Goal: Task Accomplishment & Management: Use online tool/utility

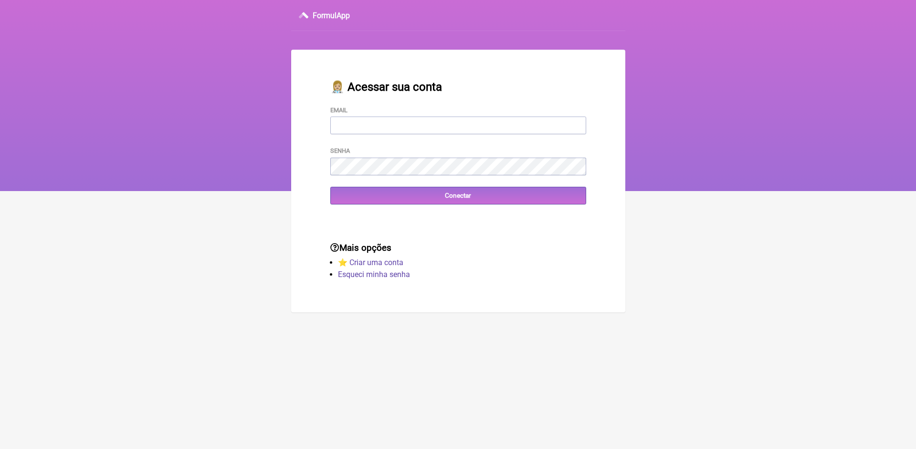
click at [410, 126] on input "Email" at bounding box center [458, 126] width 256 height 18
type input "[EMAIL_ADDRESS][DOMAIN_NAME]"
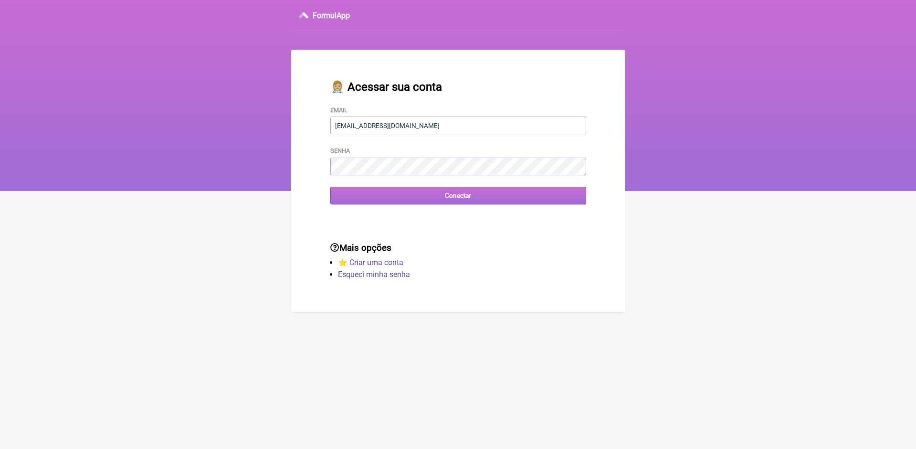
click at [364, 201] on input "Conectar" at bounding box center [458, 196] width 256 height 18
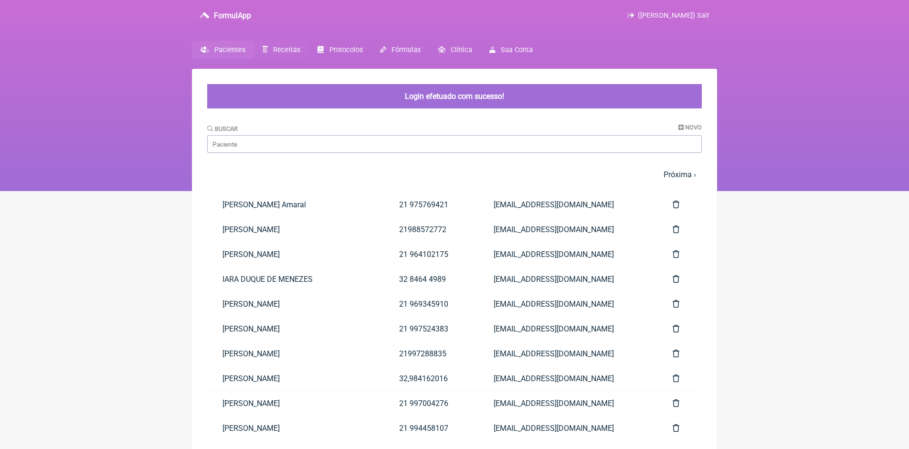
click at [288, 49] on span "Receitas" at bounding box center [286, 50] width 27 height 8
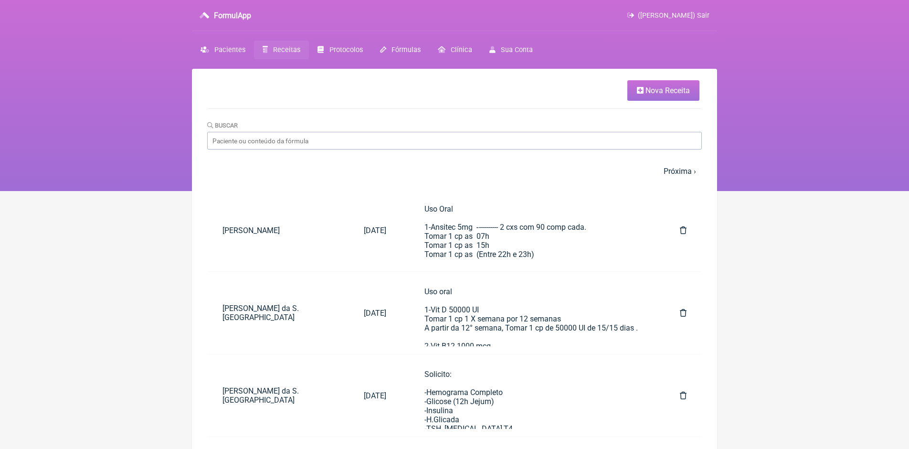
click at [703, 11] on div "FormulApp ([PERSON_NAME]) Sair" at bounding box center [454, 15] width 525 height 31
click at [703, 14] on span "([PERSON_NAME]) Sair" at bounding box center [674, 15] width 72 height 8
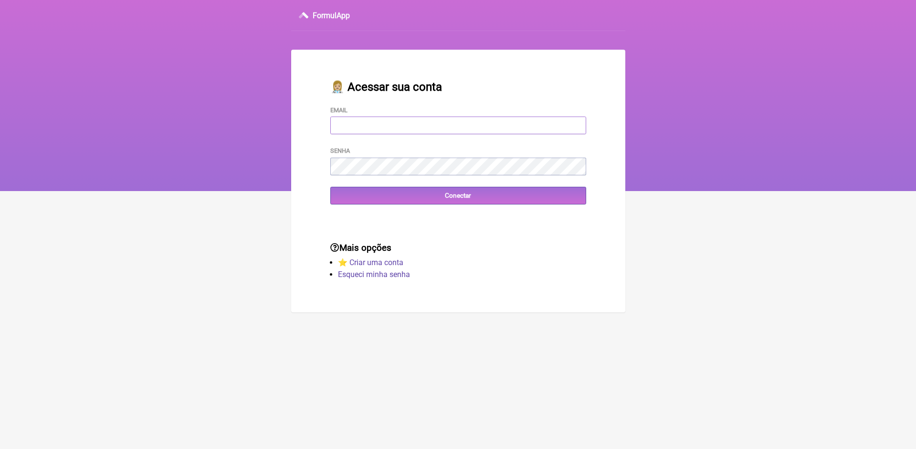
click at [481, 124] on input "Email" at bounding box center [458, 126] width 256 height 18
type input "[EMAIL_ADDRESS][DOMAIN_NAME]"
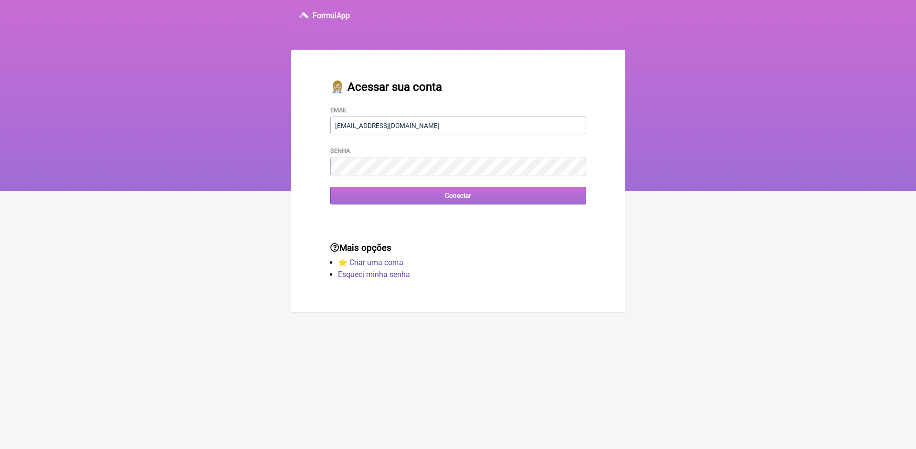
click at [365, 202] on input "Conectar" at bounding box center [458, 196] width 256 height 18
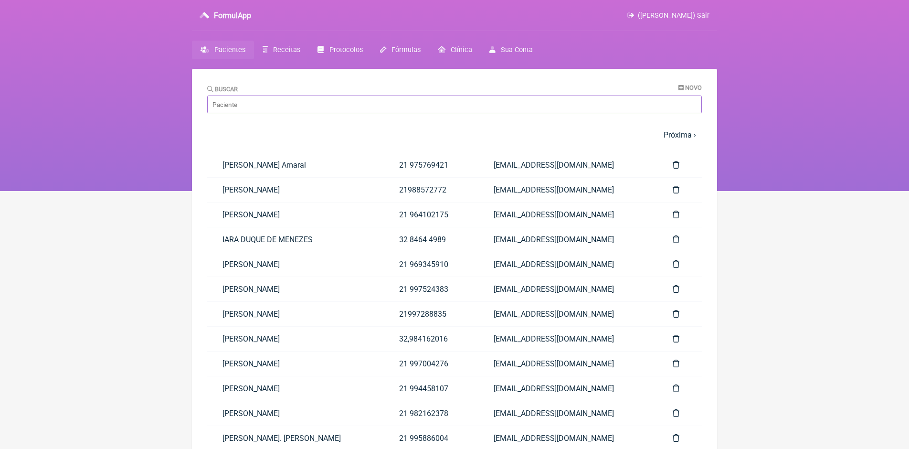
click at [278, 103] on input "Buscar" at bounding box center [454, 105] width 495 height 18
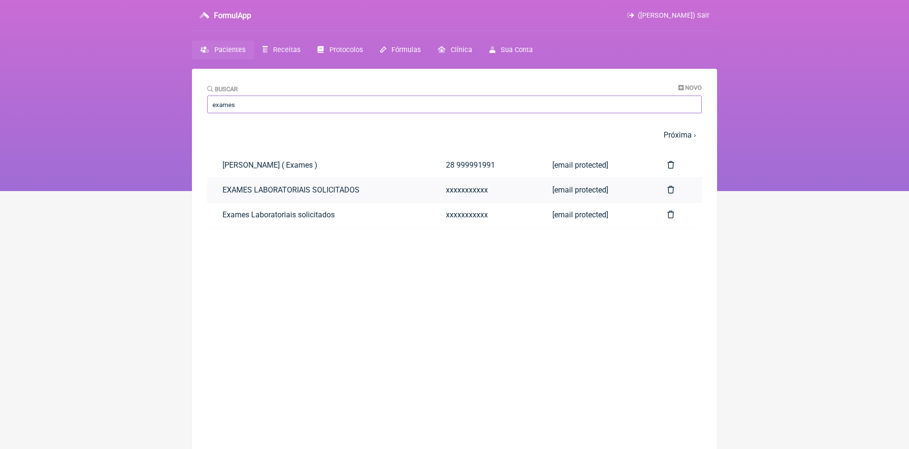
type input "exames"
click at [346, 191] on link "EXAMES LABORATORIAIS SOLICITADOS" at bounding box center [319, 190] width 224 height 24
click at [341, 191] on link "EXAMES LABORATORIAIS SOLICITADOS" at bounding box center [319, 190] width 224 height 24
click at [246, 185] on link "EXAMES LABORATORIAIS SOLICITADOS" at bounding box center [319, 190] width 224 height 24
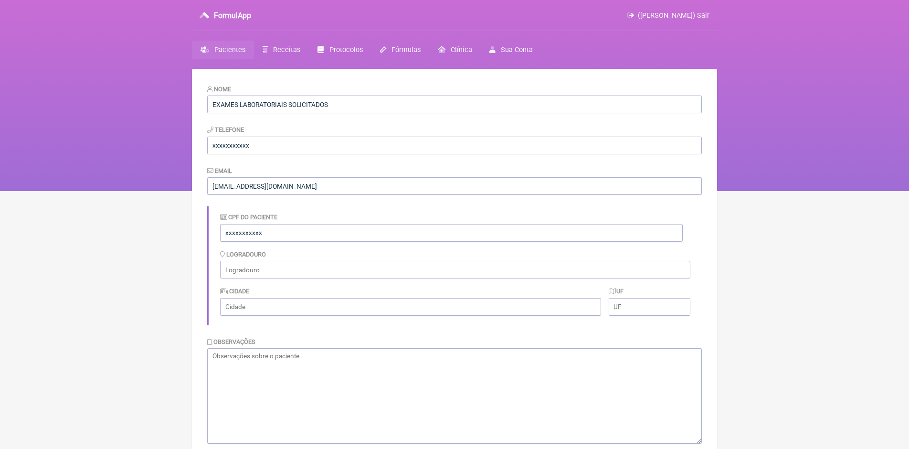
click at [237, 47] on span "Pacientes" at bounding box center [229, 50] width 31 height 8
click at [240, 53] on span "Pacientes" at bounding box center [229, 50] width 31 height 8
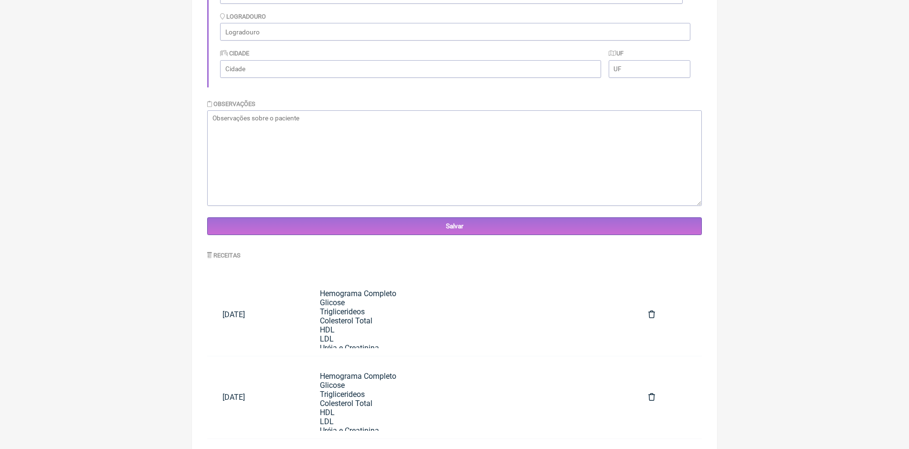
scroll to position [239, 0]
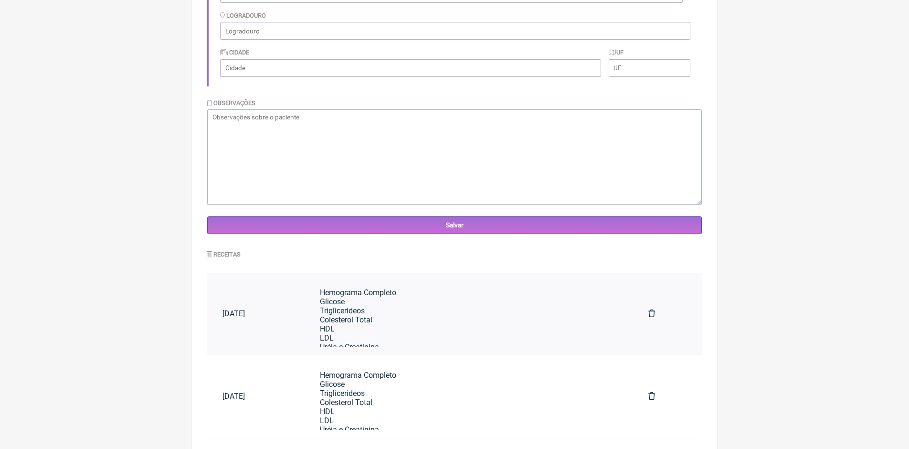
click at [396, 307] on div "Hemograma Completo Glicose Triglicerideos Colesterol Total HDL LDL Uréia e Crea…" at bounding box center [469, 442] width 298 height 309
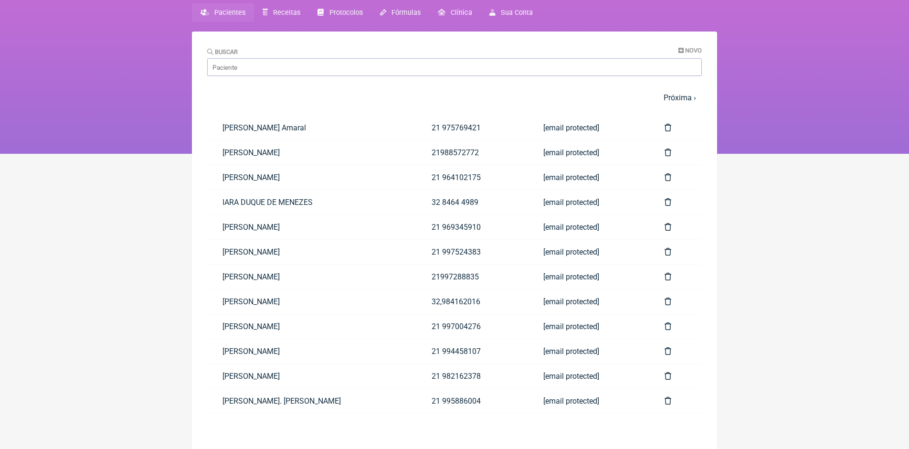
scroll to position [0, 0]
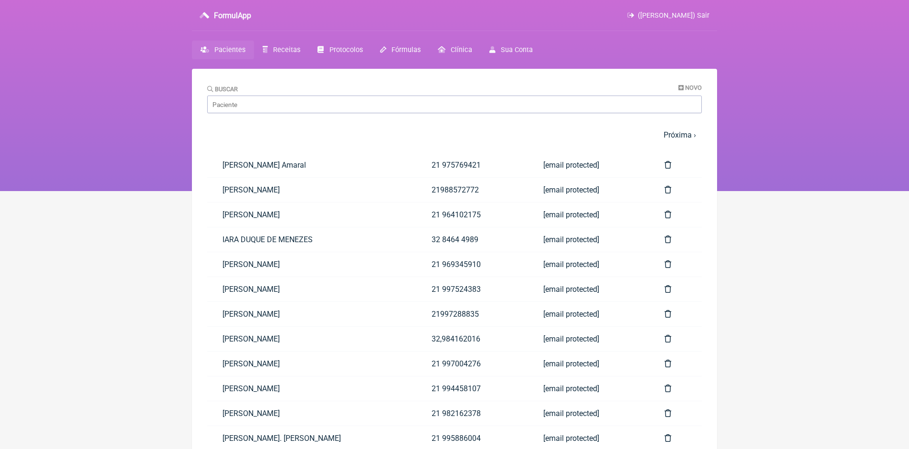
click at [701, 15] on span "([PERSON_NAME]) Sair" at bounding box center [674, 15] width 72 height 8
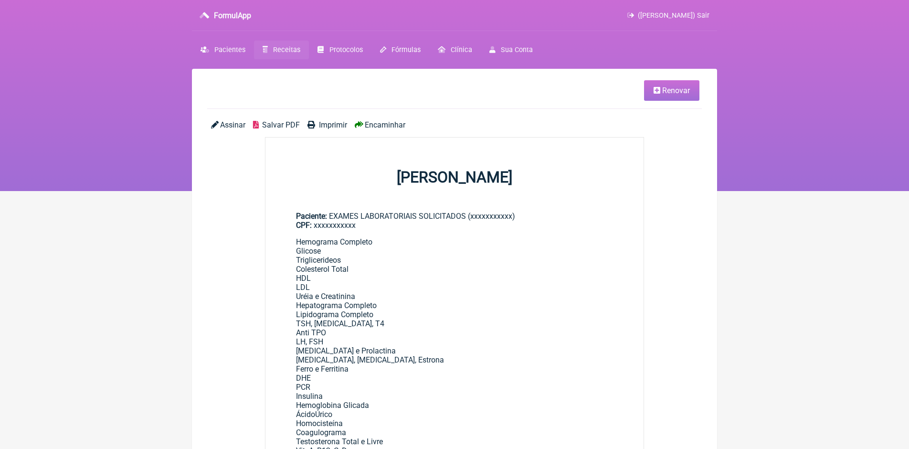
click at [668, 94] on span "Renovar" at bounding box center [676, 90] width 28 height 9
click at [673, 93] on span "Renovar" at bounding box center [676, 90] width 28 height 9
click at [672, 94] on span "Renovar" at bounding box center [676, 90] width 28 height 9
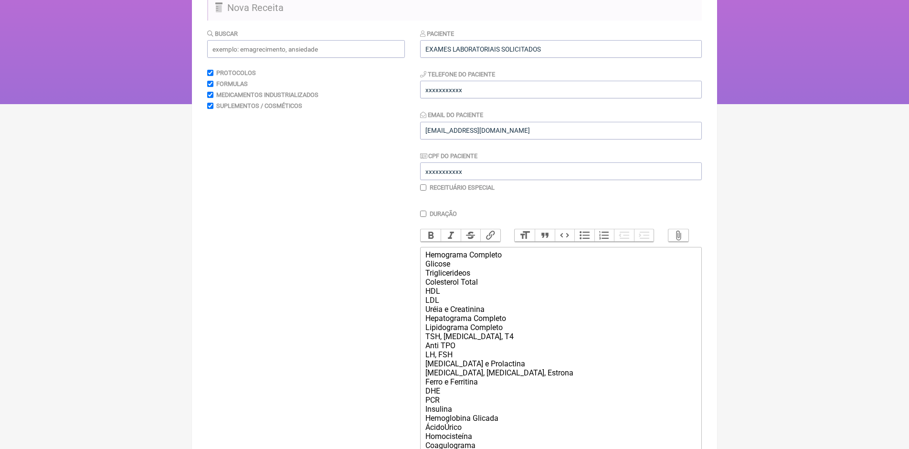
scroll to position [239, 0]
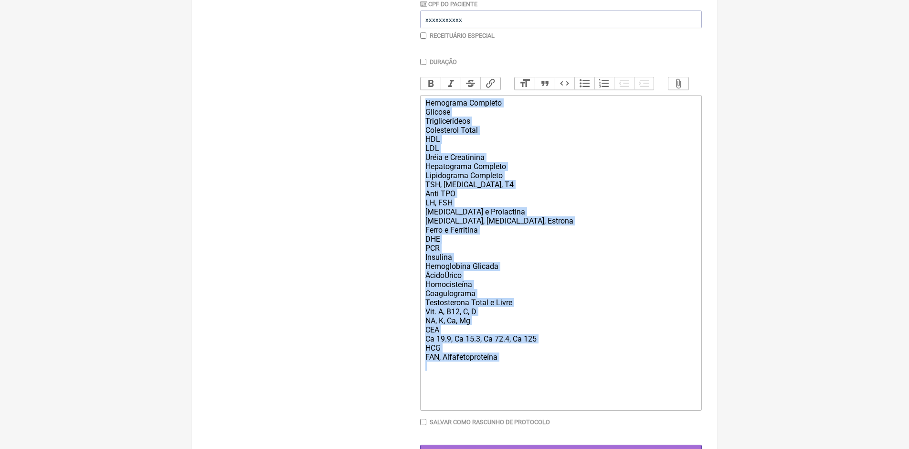
drag, startPoint x: 424, startPoint y: 111, endPoint x: 603, endPoint y: 380, distance: 323.5
click at [603, 380] on trix-editor "Hemograma Completo Glicose Triglicerideos Colesterol Total HDL LDL Uréia e Crea…" at bounding box center [561, 253] width 282 height 316
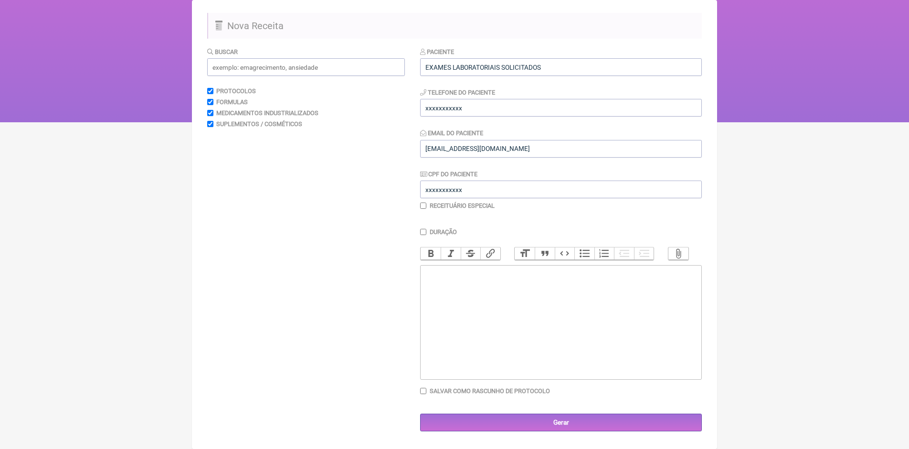
scroll to position [74, 0]
paste trix-editor "<div><strong><br>Avaliação Hormonal<br></strong><br></div><ul><li><br>Testoster…"
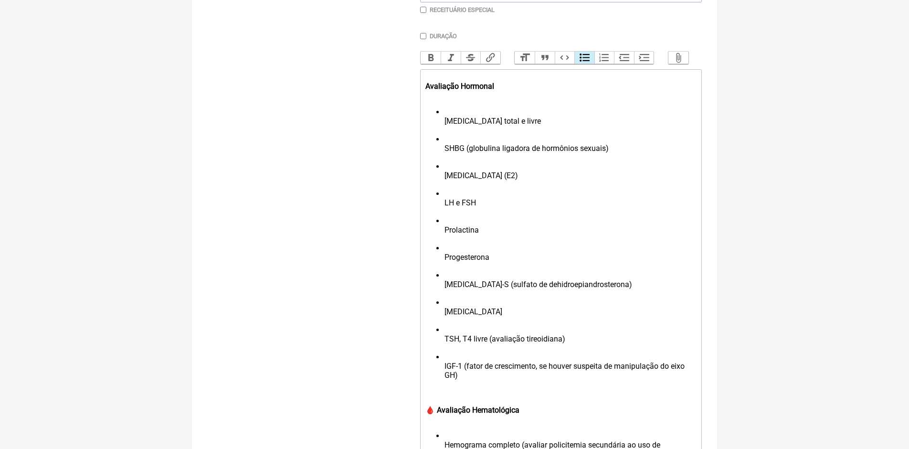
scroll to position [223, 0]
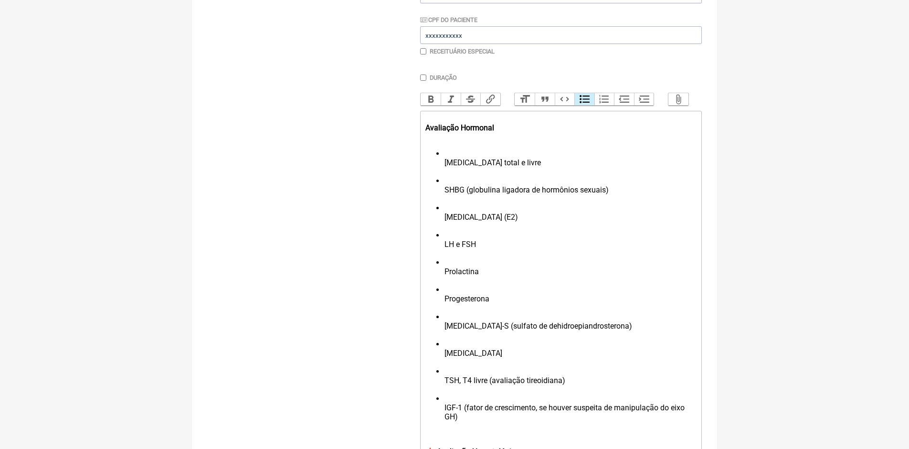
click at [445, 167] on li "Testosterona total e livre" at bounding box center [571, 162] width 252 height 27
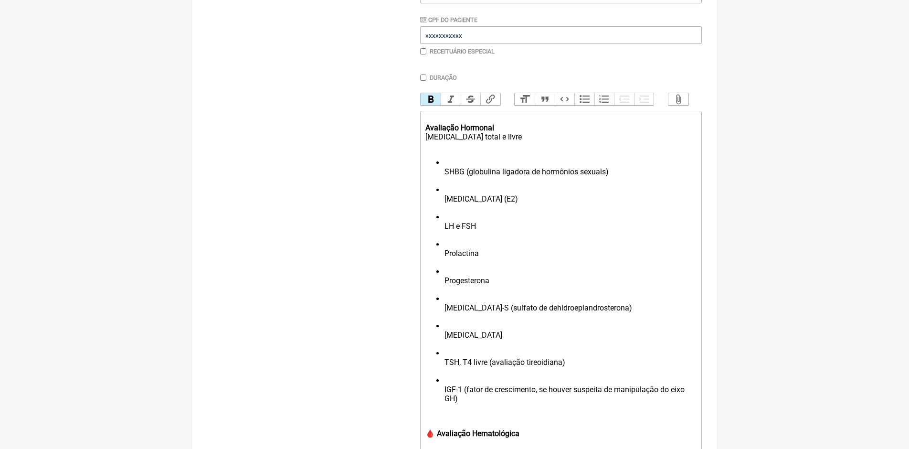
click at [443, 180] on ul "SHBG (globulina ligadora de hormônios sexuais) Estradiol (E2) LH e FSH Prolacti…" at bounding box center [561, 285] width 271 height 254
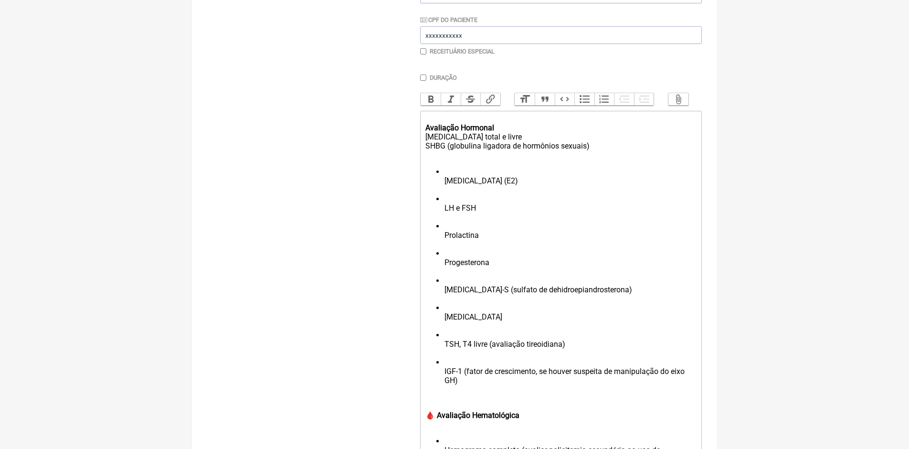
click at [495, 135] on div "Avaliação Hormonal Testosterona total e livre SHBG (globulina ligadora de hormô…" at bounding box center [561, 136] width 271 height 45
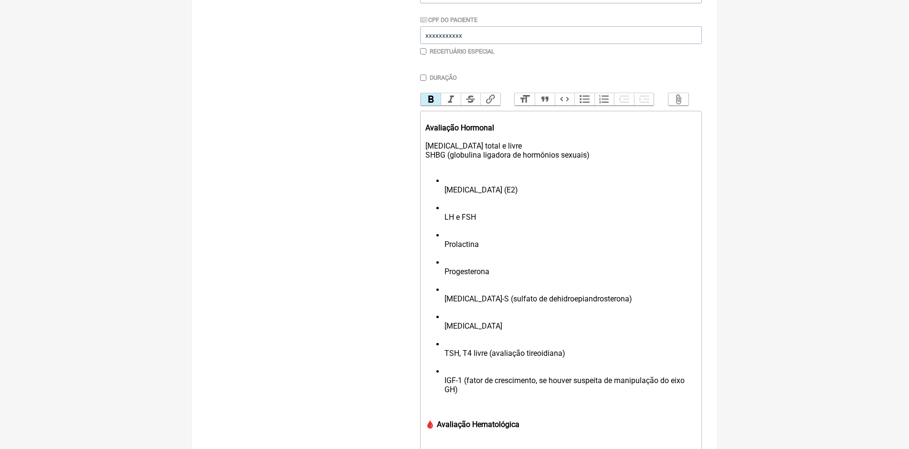
click at [443, 195] on ul "Estradiol (E2) LH e FSH Prolactina Progesterona DHEA-S (sulfato de dehidroepian…" at bounding box center [561, 289] width 271 height 227
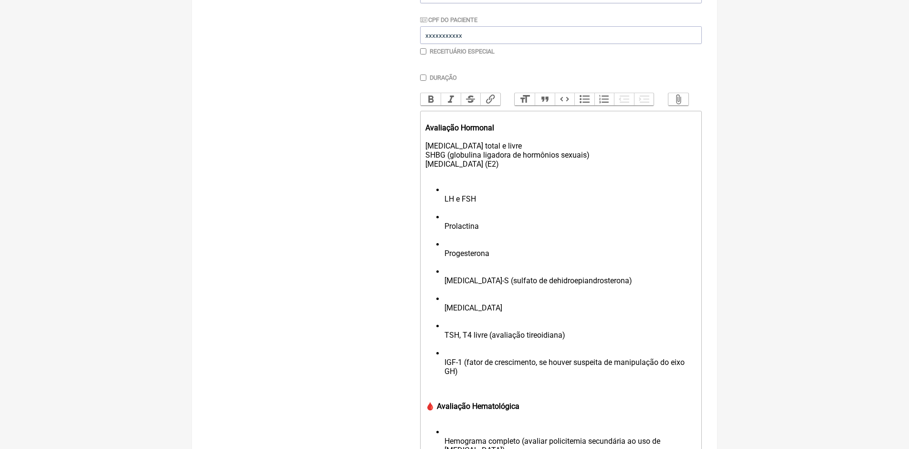
click at [441, 206] on ul "LH e FSH Prolactina Progesterona DHEA-S (sulfato de dehidroepiandrosterona) Cor…" at bounding box center [561, 285] width 271 height 200
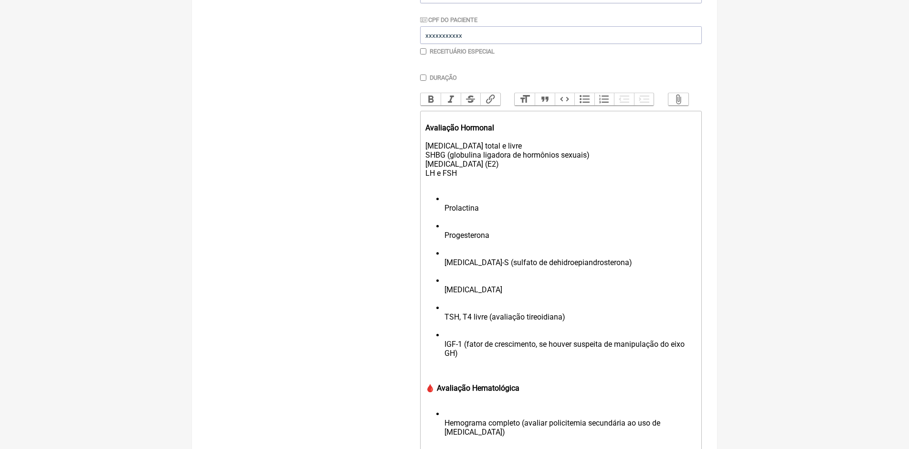
click at [445, 213] on li "Prolactina" at bounding box center [571, 207] width 252 height 27
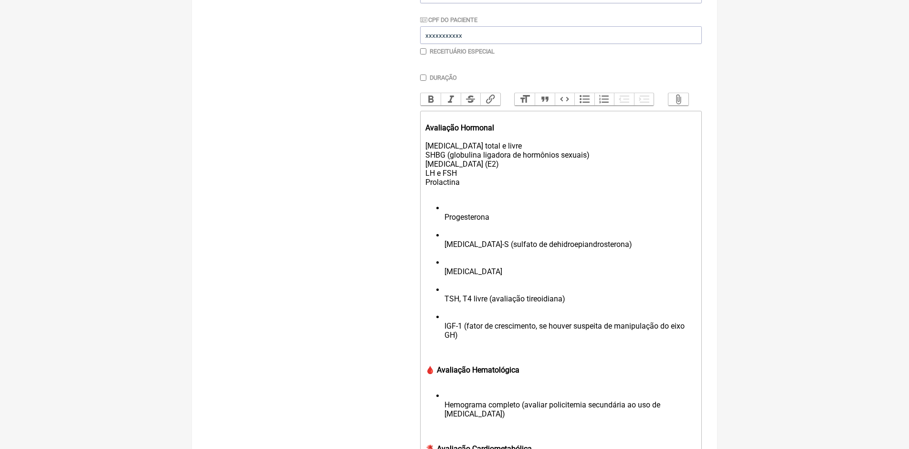
click at [442, 223] on ul "Progesterona DHEA-S (sulfato de dehidroepiandrosterona) Cortisol TSH, T4 livre …" at bounding box center [561, 275] width 271 height 145
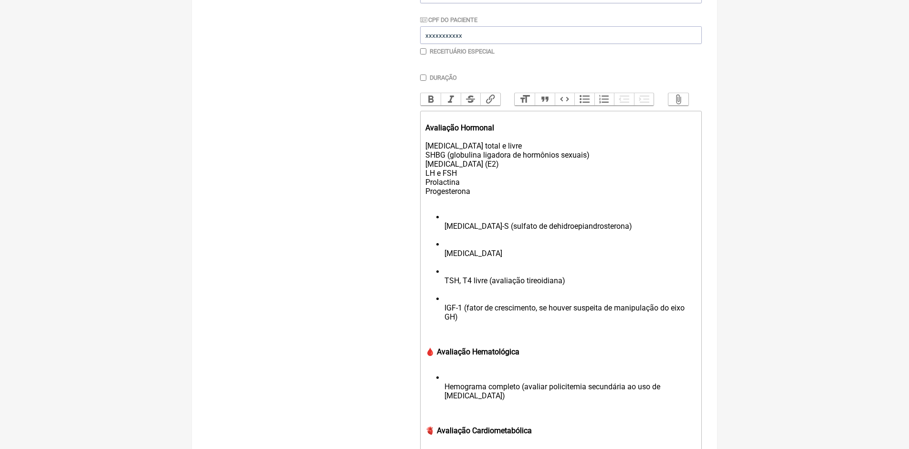
click at [442, 233] on ul "DHEA-S (sulfato de dehidroepiandrosterona) Cortisol TSH, T4 livre (avaliação ti…" at bounding box center [561, 272] width 271 height 118
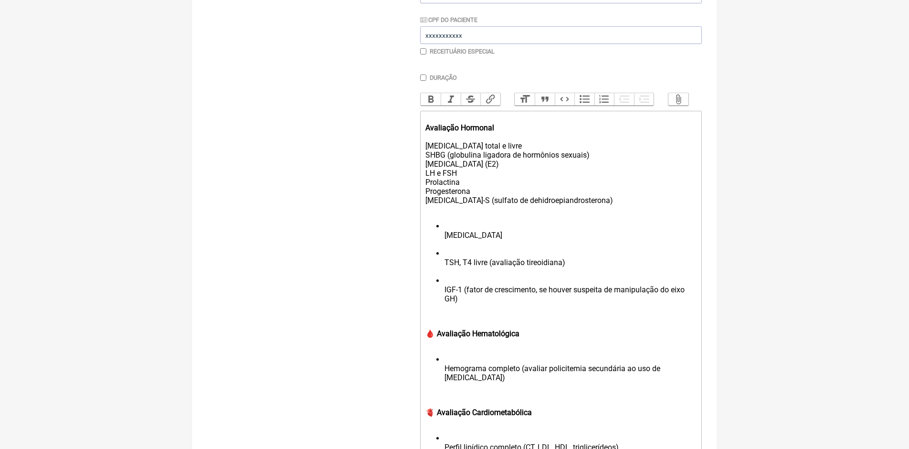
click at [445, 242] on li "Cortisol" at bounding box center [571, 235] width 252 height 27
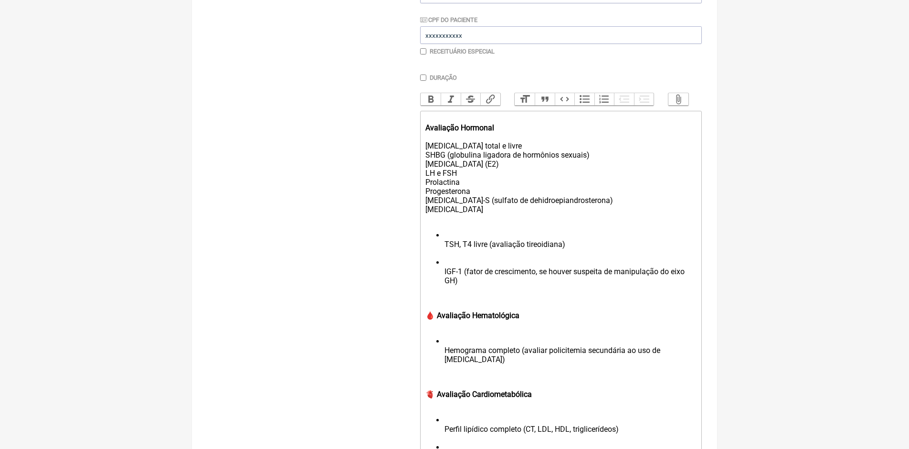
click at [442, 249] on ul "TSH, T4 livre (avaliação tireoidiana) IGF-1 (fator de crescimento, se houver su…" at bounding box center [561, 263] width 271 height 64
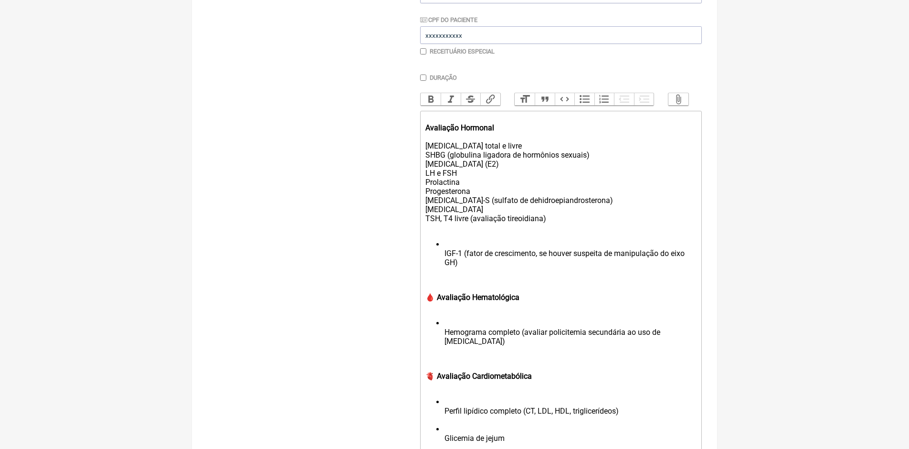
click at [445, 259] on li "IGF-1 (fator de crescimento, se houver suspeita de manipulação do eixo GH)" at bounding box center [571, 258] width 252 height 36
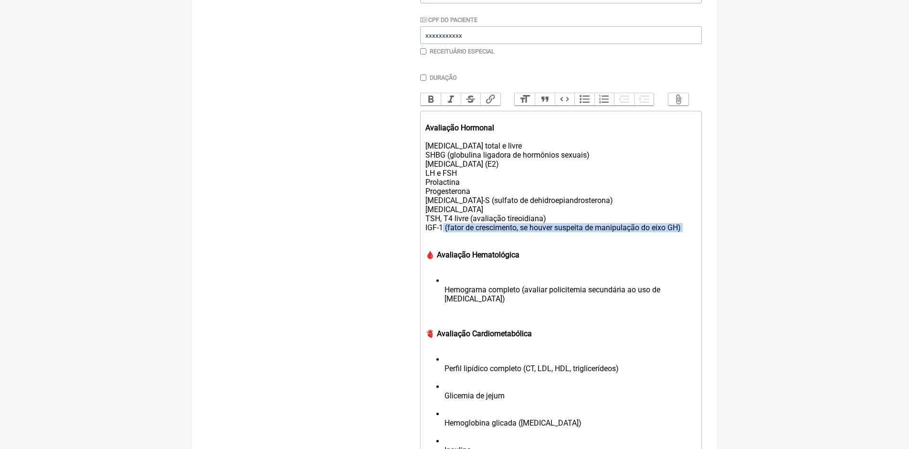
drag, startPoint x: 444, startPoint y: 235, endPoint x: 623, endPoint y: 244, distance: 178.8
click at [623, 241] on div "Avaliação Hormonal Testosterona total e livre SHBG (globulina ligadora de hormô…" at bounding box center [561, 177] width 271 height 127
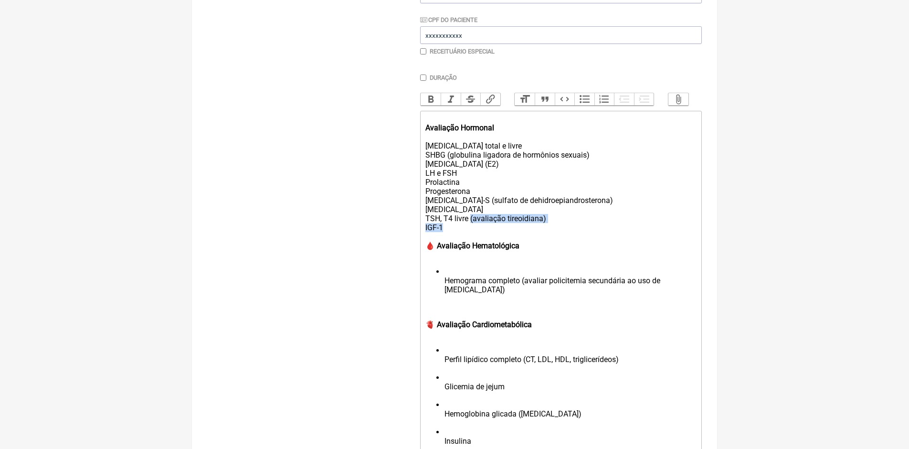
drag, startPoint x: 469, startPoint y: 226, endPoint x: 554, endPoint y: 234, distance: 84.4
click at [554, 232] on div "Avaliação Hormonal Testosterona total e livre SHBG (globulina ligadora de hormô…" at bounding box center [561, 173] width 271 height 118
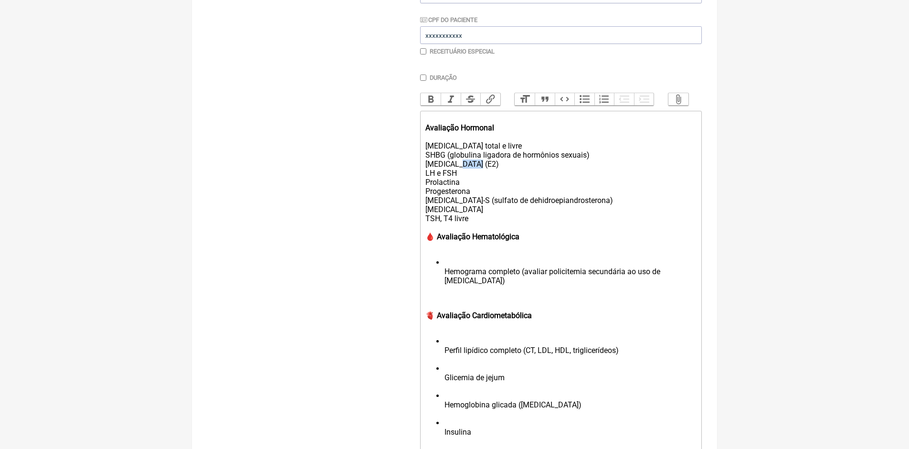
drag, startPoint x: 456, startPoint y: 170, endPoint x: 479, endPoint y: 174, distance: 23.6
click at [479, 174] on div "Avaliação Hormonal Testosterona total e livre SHBG (globulina ligadora de hormô…" at bounding box center [561, 168] width 271 height 109
drag, startPoint x: 447, startPoint y: 162, endPoint x: 562, endPoint y: 170, distance: 115.3
click at [562, 170] on div "Avaliação Hormonal Testosterona total e livre SHBG (globulina ligadora de hormô…" at bounding box center [561, 168] width 271 height 109
click at [582, 185] on div "Avaliação Hormonal Testosterona total e livre SHBG (globulina ligadora de hormô…" at bounding box center [561, 168] width 271 height 109
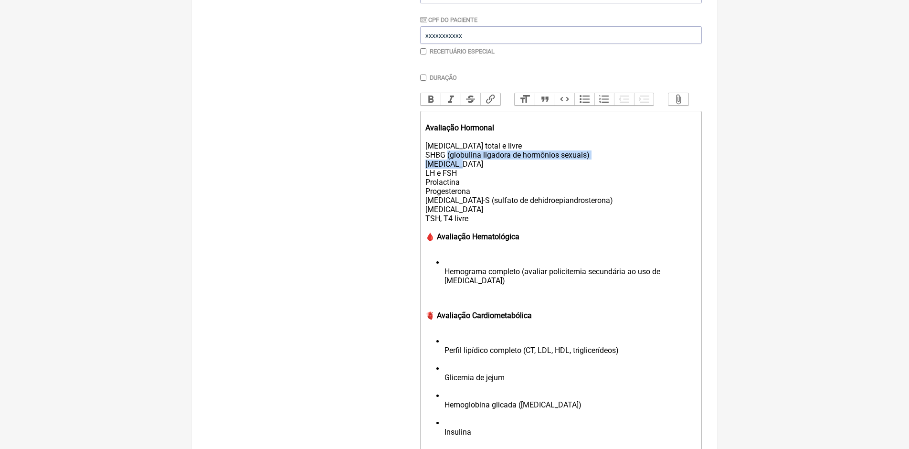
drag, startPoint x: 447, startPoint y: 162, endPoint x: 592, endPoint y: 168, distance: 144.8
click at [592, 168] on div "Avaliação Hormonal Testosterona total e livre SHBG (globulina ligadora de hormô…" at bounding box center [561, 168] width 271 height 109
click at [591, 169] on div "Avaliação Hormonal Testosterona total e livre SHBG (globulina ligadora de hormô…" at bounding box center [561, 168] width 271 height 109
drag, startPoint x: 588, startPoint y: 166, endPoint x: 451, endPoint y: 164, distance: 137.1
click at [451, 164] on div "Avaliação Hormonal Testosterona total e livre SHBG (globulina ligadora de hormô…" at bounding box center [561, 168] width 271 height 109
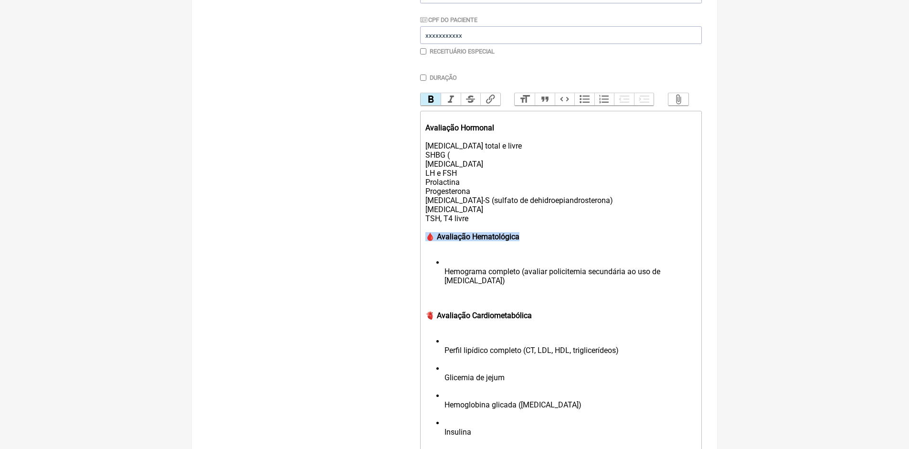
drag, startPoint x: 426, startPoint y: 245, endPoint x: 547, endPoint y: 244, distance: 120.8
click at [547, 244] on div "🩸 Avaliação Hematológica" at bounding box center [561, 236] width 271 height 27
click at [444, 278] on ul "Hemograma completo (avaliar policitemia secundária ao uso de testosterona)" at bounding box center [561, 276] width 271 height 36
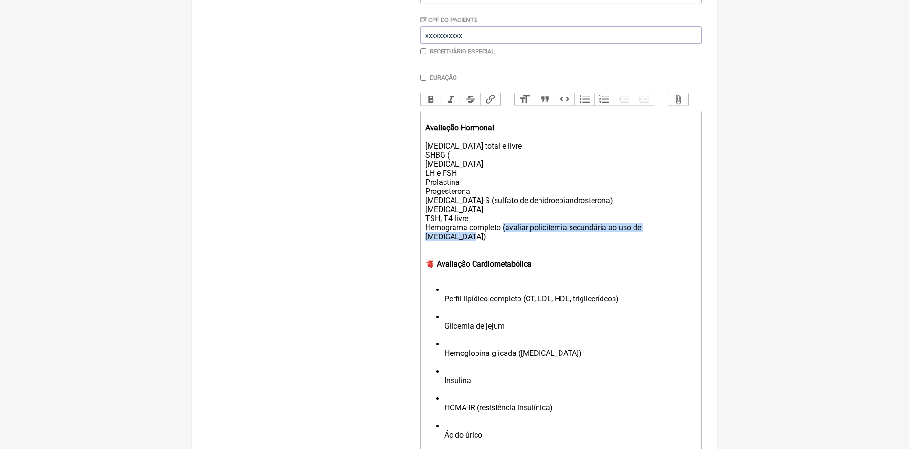
drag, startPoint x: 503, startPoint y: 235, endPoint x: 688, endPoint y: 234, distance: 184.4
click at [688, 234] on div "Hemograma completo (avaliar policitemia secundária ao uso de testosterona)" at bounding box center [561, 236] width 271 height 27
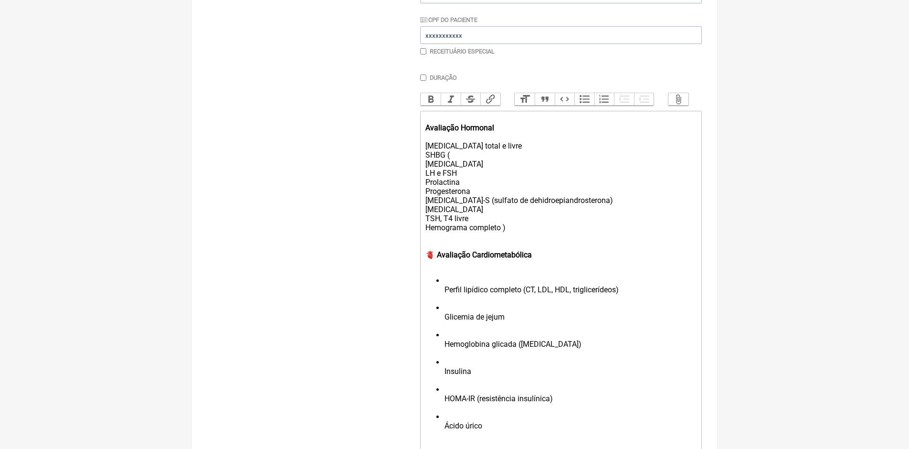
click at [437, 259] on strong "🫀 Avaliação Cardiometabólica" at bounding box center [479, 254] width 106 height 9
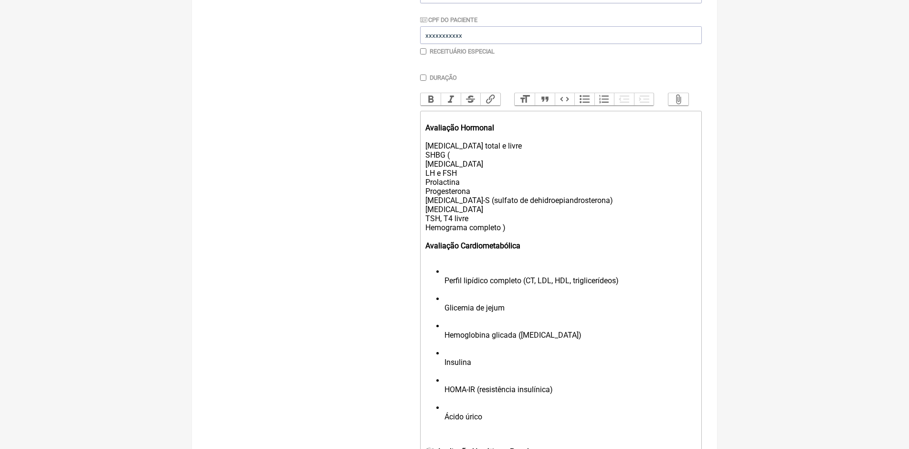
click at [446, 287] on li "Perfil lipídico completo (CT, LDL, HDL, triglicerídeos)" at bounding box center [571, 280] width 252 height 27
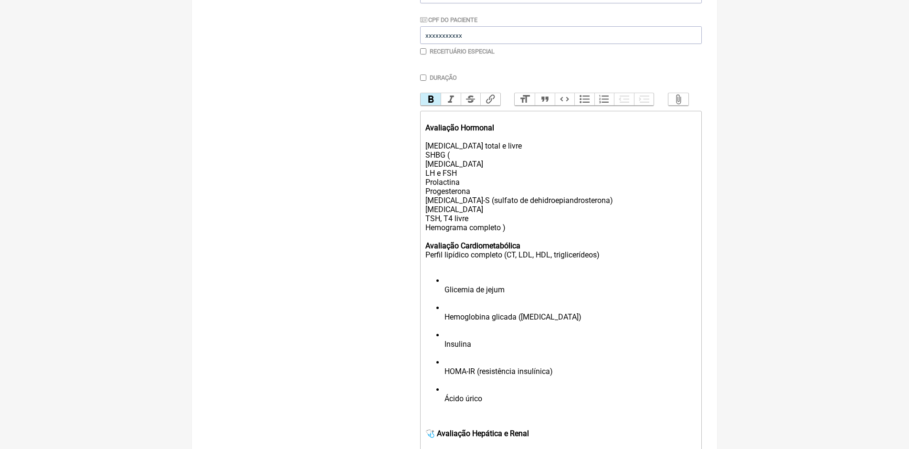
click at [444, 297] on ul "Glicemia de jejum Hemoglobina glicada (HbA1c) Insulina HOMA-IR (resistência ins…" at bounding box center [561, 344] width 271 height 136
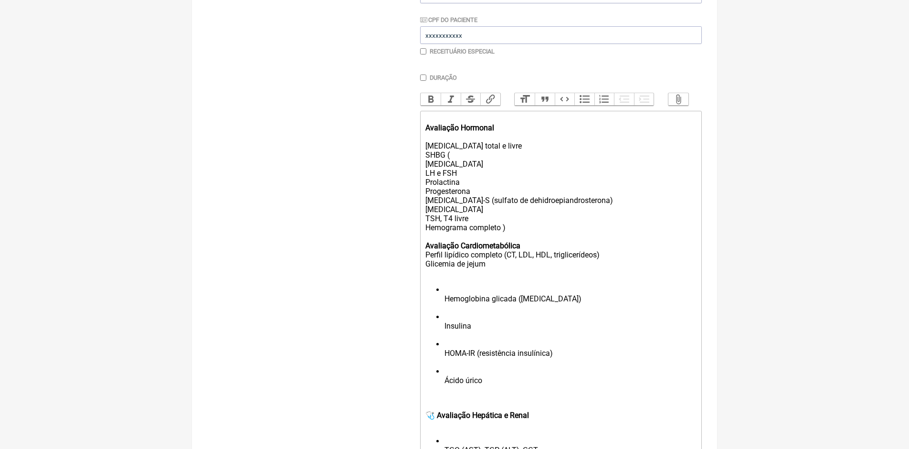
click at [445, 304] on li "Hemoglobina glicada (HbA1c)" at bounding box center [571, 298] width 252 height 27
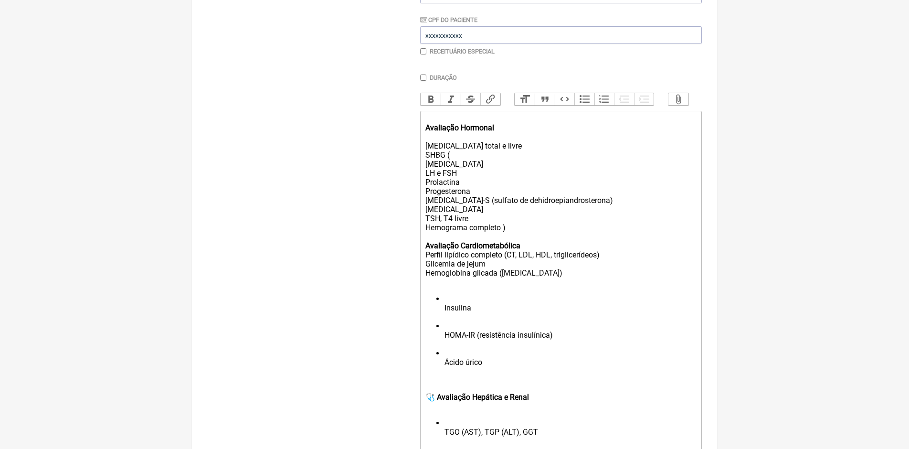
click at [443, 314] on ul "Insulina HOMA-IR (resistência insulínica) Ácido úrico" at bounding box center [561, 335] width 271 height 82
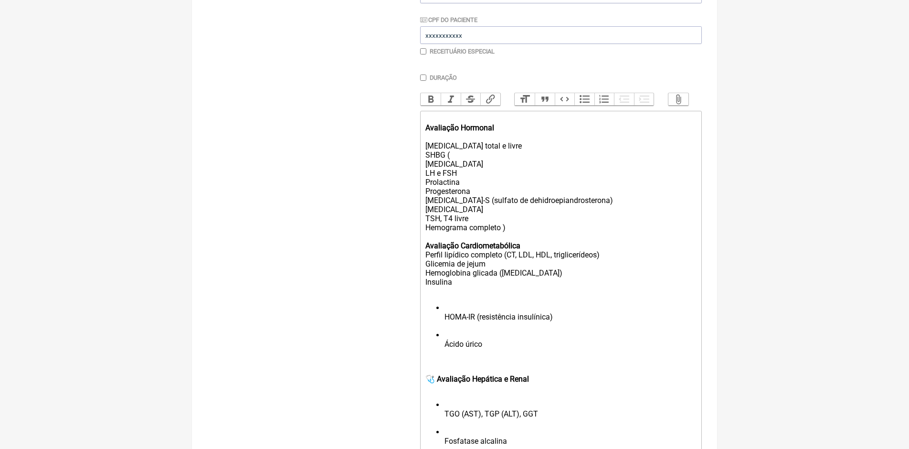
click at [443, 323] on ul "HOMA-IR (resistência insulínica) Ácido úrico" at bounding box center [561, 330] width 271 height 54
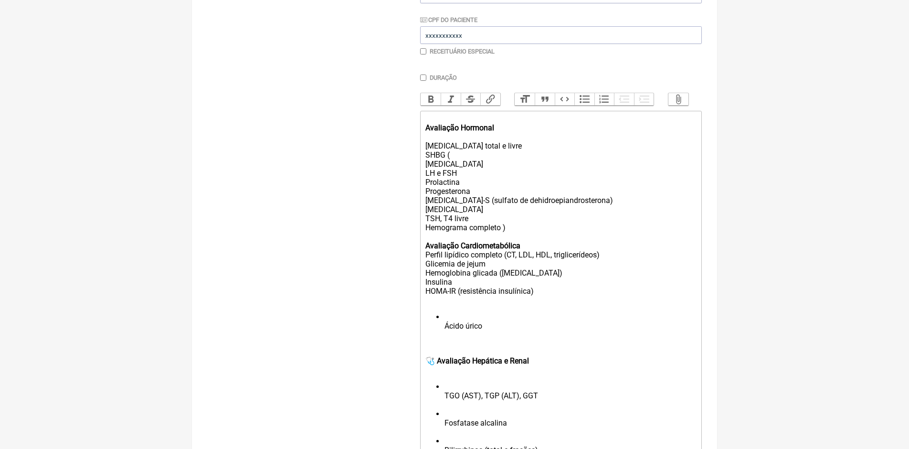
click at [443, 332] on ul "Ácido úrico" at bounding box center [561, 325] width 271 height 27
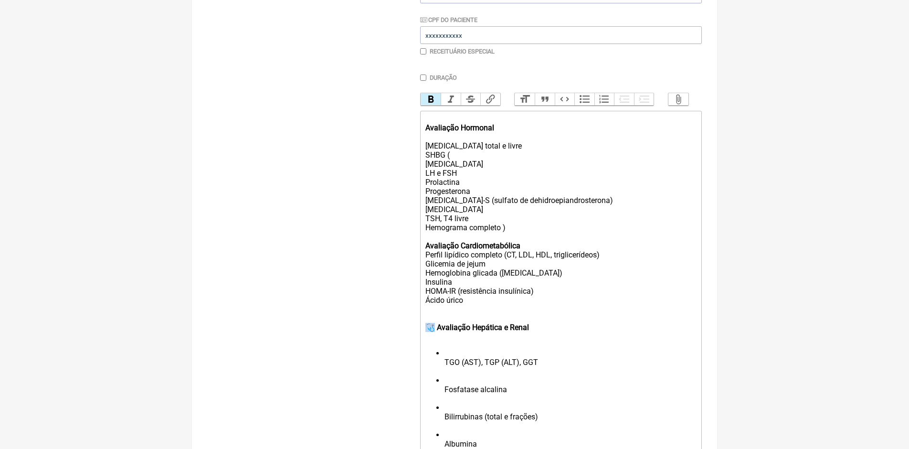
drag, startPoint x: 436, startPoint y: 336, endPoint x: 420, endPoint y: 335, distance: 15.3
click at [420, 335] on trix-editor "Avaliação Hormonal Testosterona total e livre SHBG ( Estradiol LH e FSH Prolact…" at bounding box center [561, 411] width 282 height 600
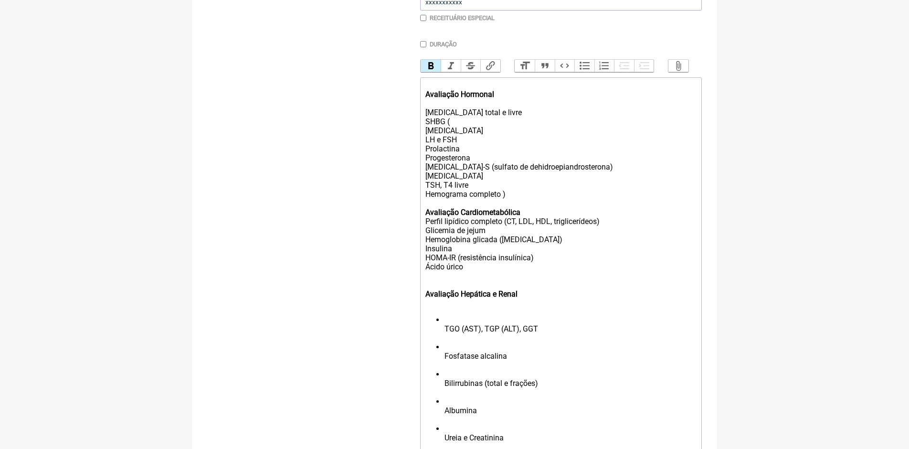
scroll to position [271, 0]
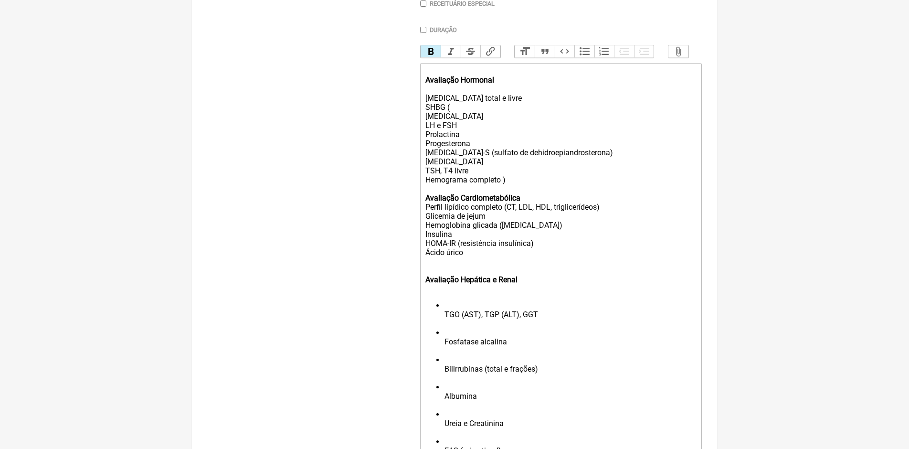
click at [445, 321] on li "TGO (AST), TGP (ALT), GGT" at bounding box center [571, 314] width 252 height 27
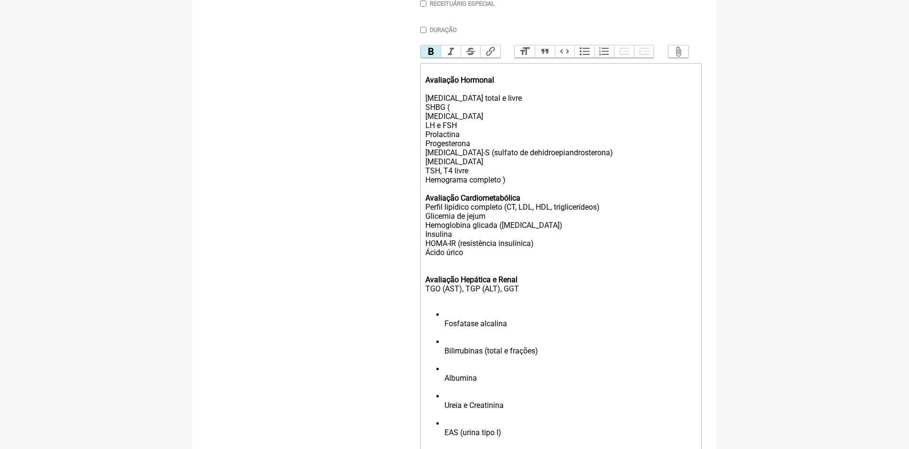
click at [445, 330] on li "Fosfatase alcalina" at bounding box center [571, 323] width 252 height 27
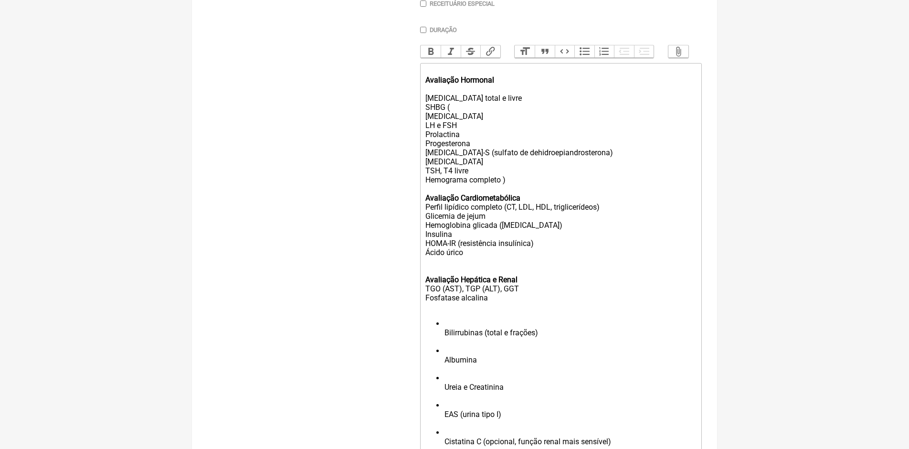
click at [445, 340] on li "Bilirrubinas (total e frações)" at bounding box center [571, 332] width 252 height 27
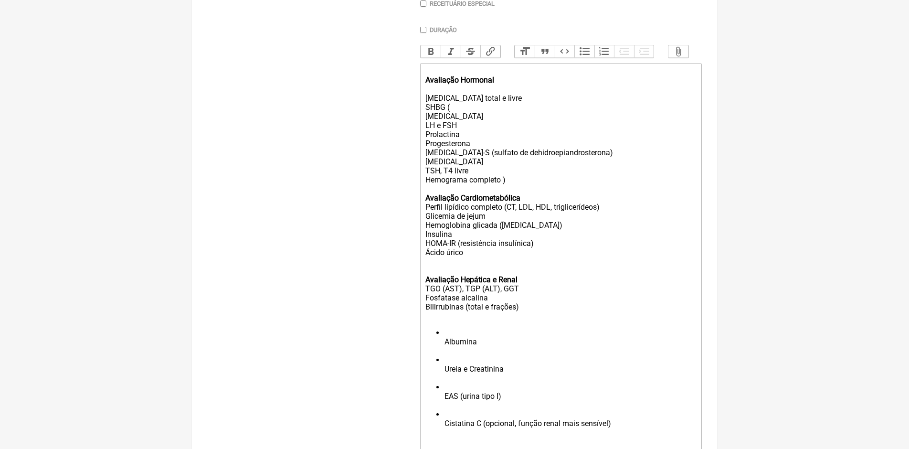
click at [445, 350] on li "Albumina" at bounding box center [571, 341] width 252 height 27
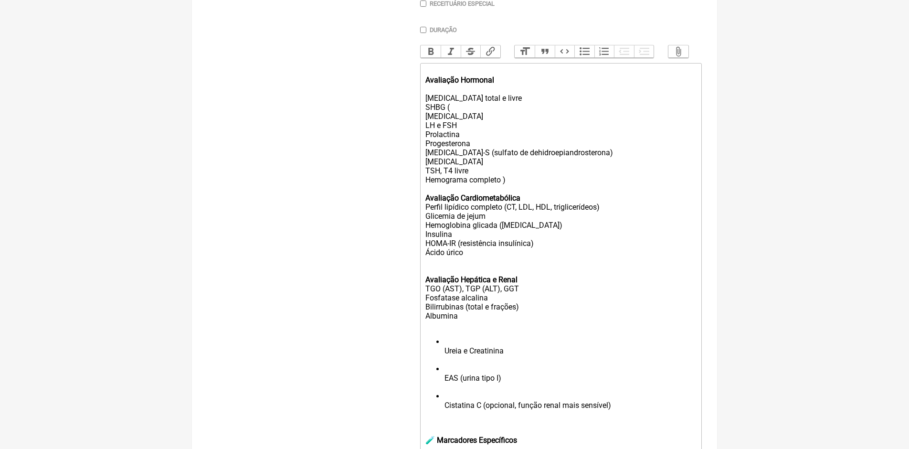
click at [443, 356] on ul "Ureia e Creatinina EAS (urina tipo I) Cistatina C (opcional, função renal mais …" at bounding box center [561, 378] width 271 height 82
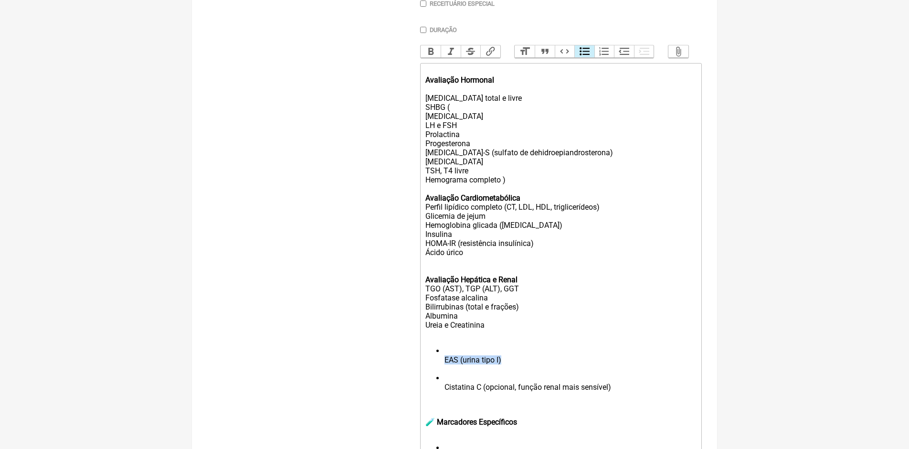
drag, startPoint x: 444, startPoint y: 366, endPoint x: 537, endPoint y: 362, distance: 92.8
click at [541, 363] on li "EAS (urina tipo I)" at bounding box center [571, 359] width 252 height 27
drag, startPoint x: 495, startPoint y: 395, endPoint x: 603, endPoint y: 401, distance: 108.6
click at [603, 401] on li "Cistatina C (opcional, função renal mais sensível)" at bounding box center [571, 386] width 252 height 27
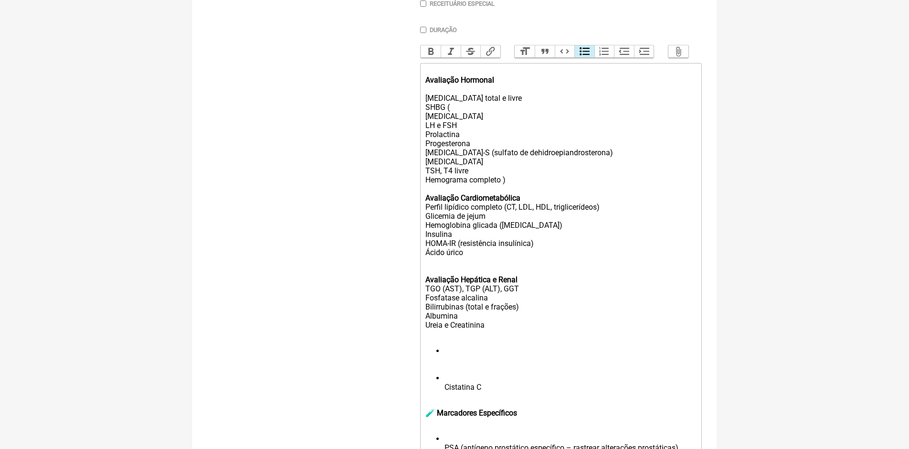
click at [444, 392] on ul "Cistatina C" at bounding box center [561, 368] width 271 height 45
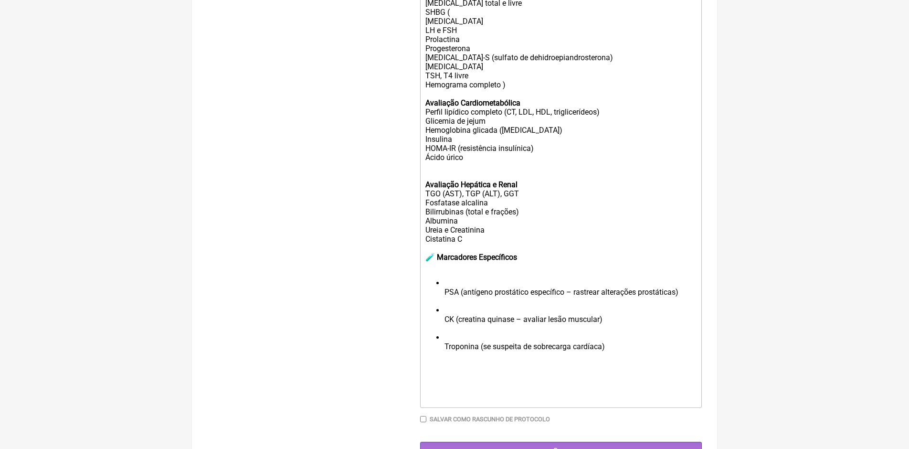
scroll to position [366, 0]
drag, startPoint x: 433, startPoint y: 265, endPoint x: 411, endPoint y: 271, distance: 23.3
click at [411, 271] on form "Buscar Protocolos Formulas Medicamentos Industrializados Suplementos / Cosmétic…" at bounding box center [454, 104] width 495 height 710
drag, startPoint x: 553, startPoint y: 274, endPoint x: 509, endPoint y: 273, distance: 44.4
click at [553, 270] on div "🧪 Marcadores Específicos" at bounding box center [561, 256] width 271 height 27
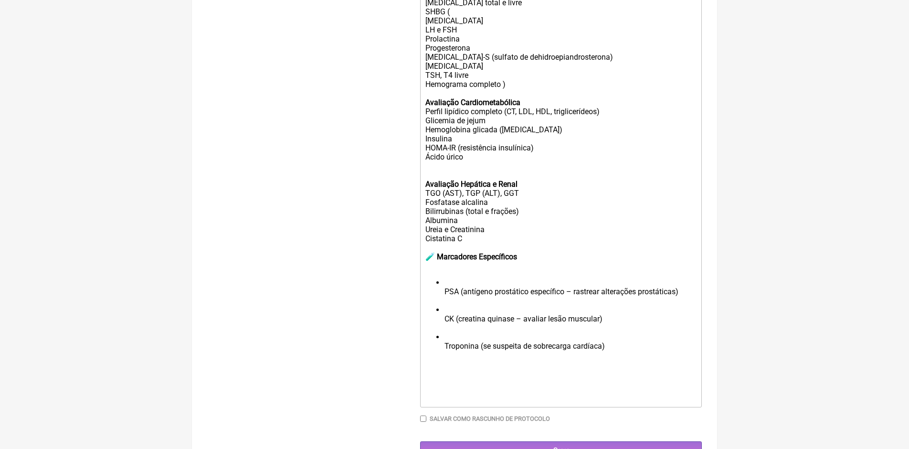
click at [429, 261] on strong "🧪 Marcadores Específicos" at bounding box center [472, 256] width 92 height 9
drag, startPoint x: 435, startPoint y: 263, endPoint x: 419, endPoint y: 265, distance: 15.4
click at [419, 265] on form "Buscar Protocolos Formulas Medicamentos Industrializados Suplementos / Cosmétic…" at bounding box center [454, 104] width 495 height 710
click at [445, 299] on li "PSA (antígeno prostático específico – rastrear alterações prostáticas)" at bounding box center [571, 291] width 252 height 27
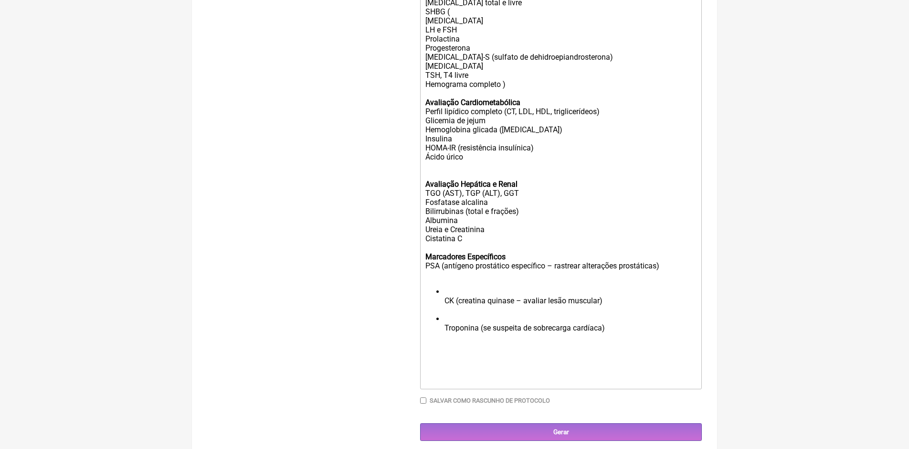
click at [443, 306] on ul "CK (creatina quinase – avaliar lesão muscular) Troponina (se suspeita de sobrec…" at bounding box center [561, 314] width 271 height 54
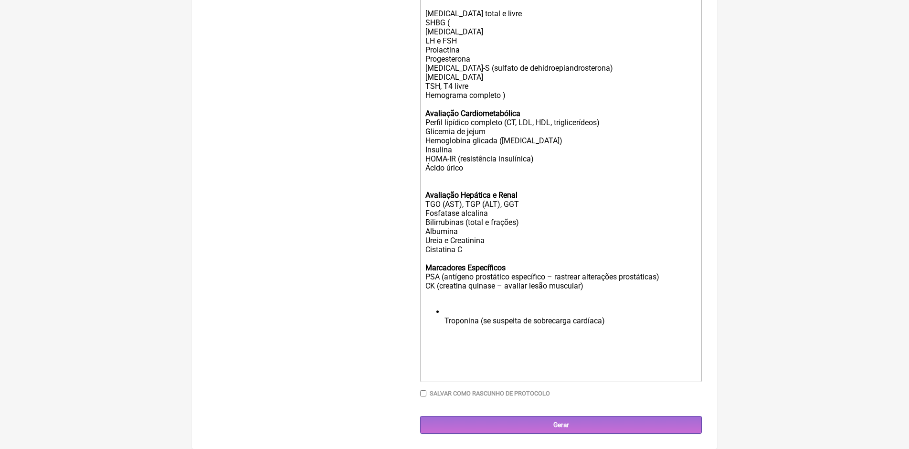
scroll to position [362, 0]
click at [446, 320] on li "Troponina (se suspeita de sobrecarga cardíaca)" at bounding box center [571, 320] width 252 height 27
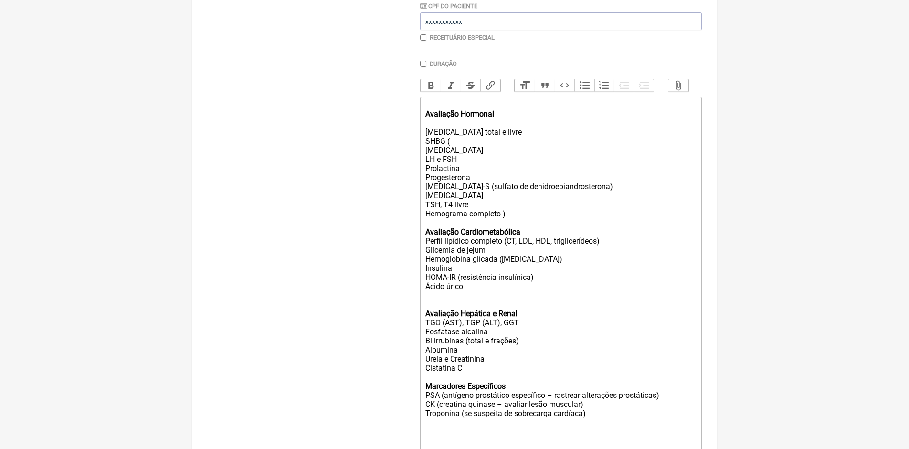
scroll to position [234, 0]
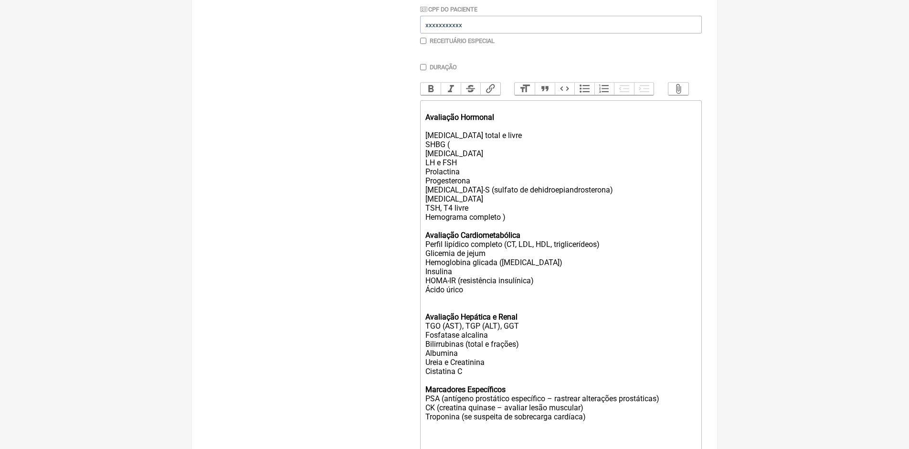
click at [455, 154] on div "Avaliação Hormonal Testosterona total e livre SHBG ( Estradiol LH e FSH Prolact…" at bounding box center [561, 158] width 271 height 109
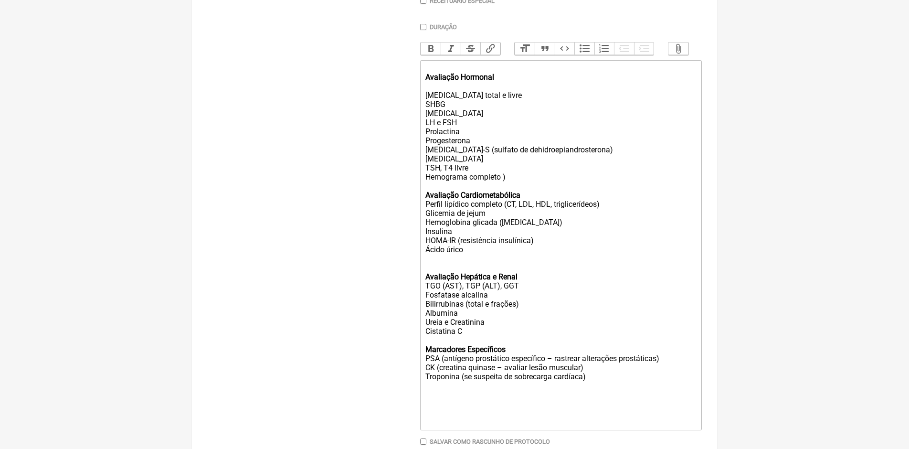
scroll to position [329, 0]
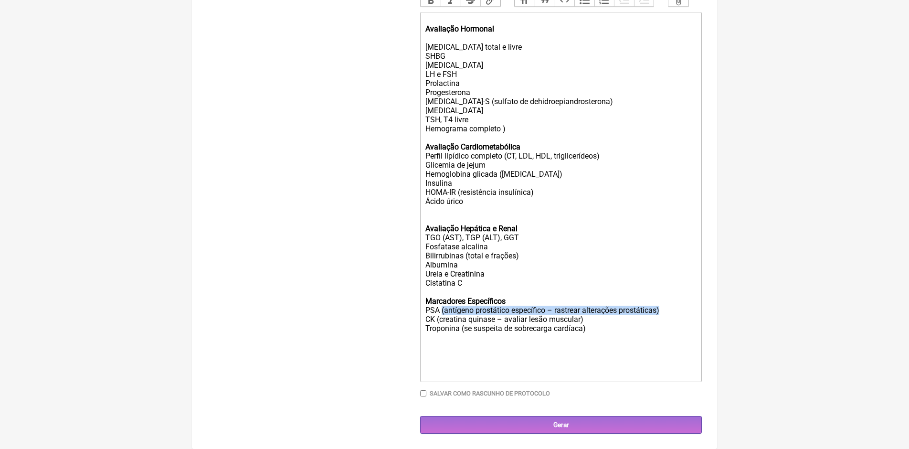
drag, startPoint x: 441, startPoint y: 310, endPoint x: 662, endPoint y: 308, distance: 221.1
click at [662, 308] on div "Marcadores Específicos PSA (antígeno prostático específico – rastrear alteraçõe…" at bounding box center [561, 315] width 271 height 54
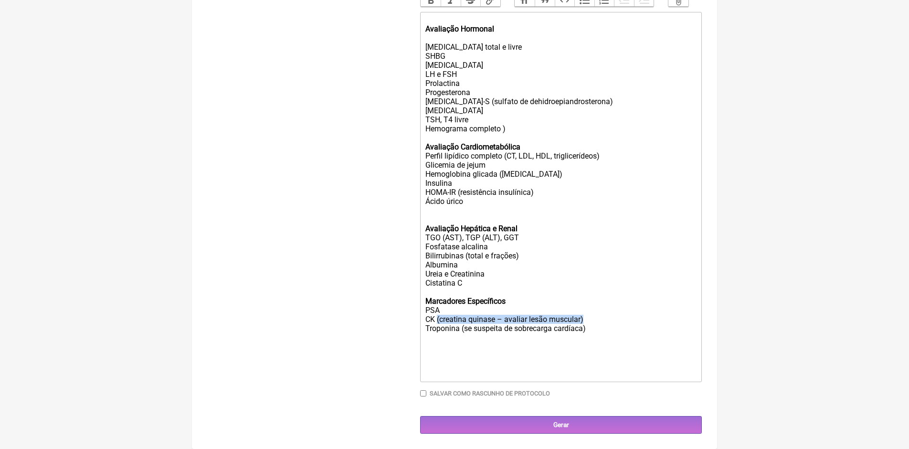
drag, startPoint x: 438, startPoint y: 319, endPoint x: 591, endPoint y: 319, distance: 152.3
click at [591, 319] on div "Marcadores Específicos PSA CK (creatina quinase – avaliar lesão muscular) Tropo…" at bounding box center [561, 315] width 271 height 54
drag, startPoint x: 464, startPoint y: 330, endPoint x: 623, endPoint y: 329, distance: 159.0
click at [623, 329] on div "Marcadores Específicos PSA CK Troponina (se suspeita de sobrecarga cardíaca)" at bounding box center [561, 315] width 271 height 54
drag, startPoint x: 426, startPoint y: 328, endPoint x: 479, endPoint y: 328, distance: 52.1
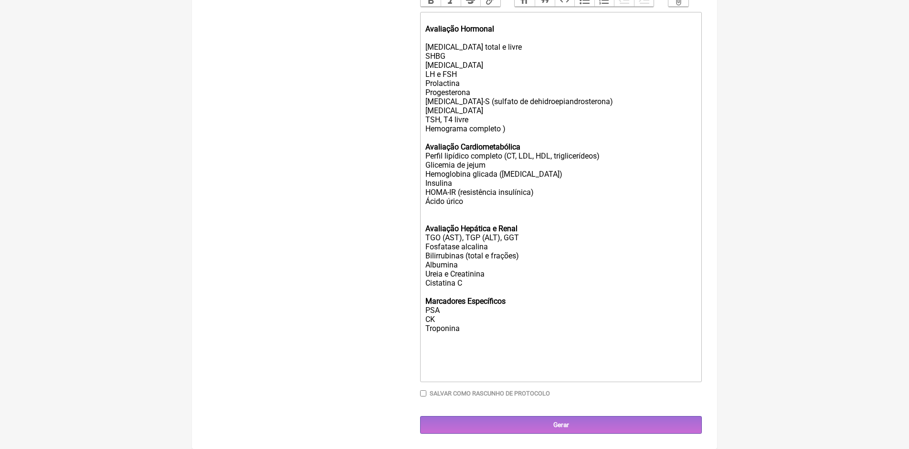
click at [479, 328] on trix-editor "Avaliação Hormonal Testosterona total e livre SHBG Estradiol LH e FSH Prolactin…" at bounding box center [561, 197] width 282 height 370
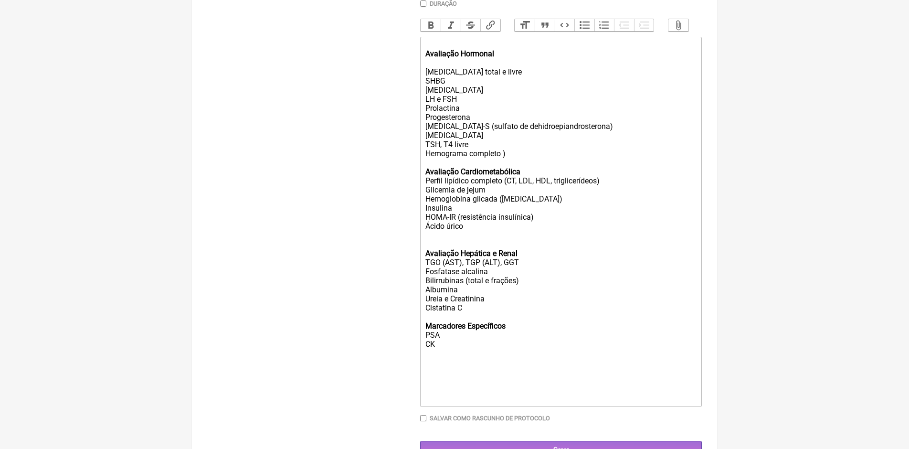
scroll to position [281, 0]
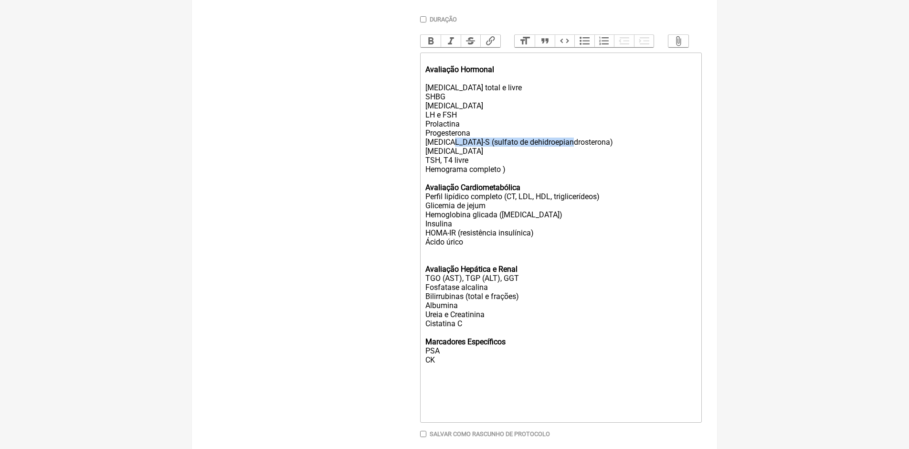
drag, startPoint x: 454, startPoint y: 149, endPoint x: 575, endPoint y: 148, distance: 120.8
click at [574, 149] on div "Avaliação Hormonal Testosterona total e livre SHBG Estradiol LH e FSH Prolactin…" at bounding box center [561, 110] width 271 height 109
click at [457, 147] on div "Avaliação Hormonal Testosterona total e livre SHBG Estradiol LH e FSH Prolactin…" at bounding box center [561, 110] width 271 height 109
drag, startPoint x: 506, startPoint y: 204, endPoint x: 600, endPoint y: 204, distance: 94.1
click at [601, 205] on div "Avaliação Cardiometabólica Perfil lipídico completo (CT, LDL, HDL, trigliceríde…" at bounding box center [561, 219] width 271 height 73
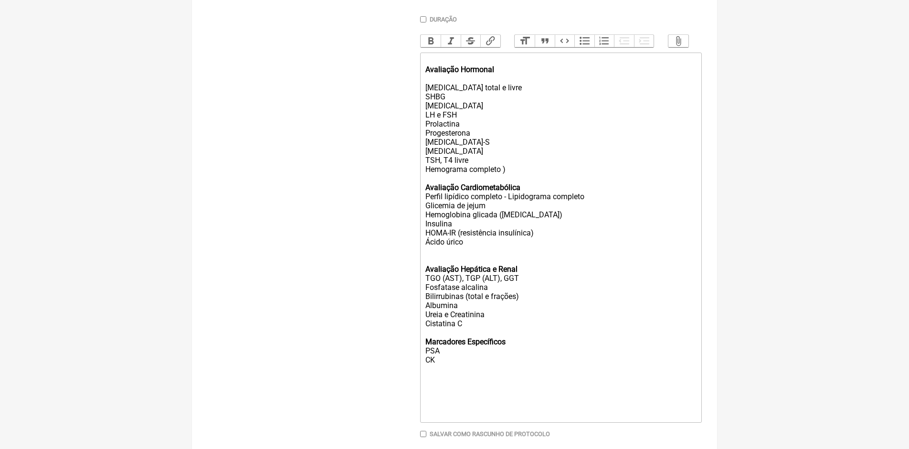
click at [526, 222] on div "Avaliação Cardiometabólica Perfil lipídico completo - Lipidograma completo Glic…" at bounding box center [561, 219] width 271 height 73
click at [510, 221] on div "Avaliação Cardiometabólica Perfil lipídico completo - Lipidograma completo Glic…" at bounding box center [561, 219] width 271 height 73
click at [538, 240] on div "Avaliação Cardiometabólica Perfil lipídico completo - Lipidograma completo Glic…" at bounding box center [561, 219] width 271 height 73
click at [534, 195] on div "Avaliação Cardiometabólica Perfil lipídico completo - Lipidograma completo Glic…" at bounding box center [561, 219] width 271 height 73
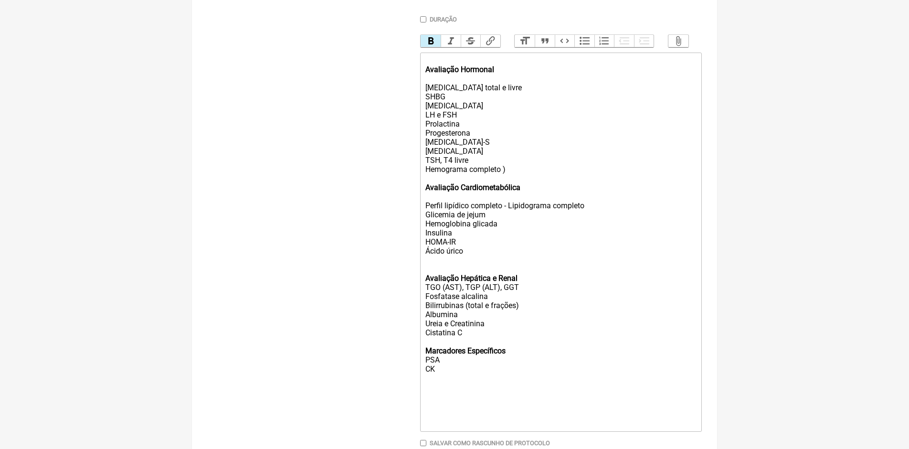
click at [525, 285] on div "Avaliação Hepática e Renal TGO (AST), TGP (ALT), GGT Fosfatase alcalina Bilirru…" at bounding box center [561, 301] width 271 height 73
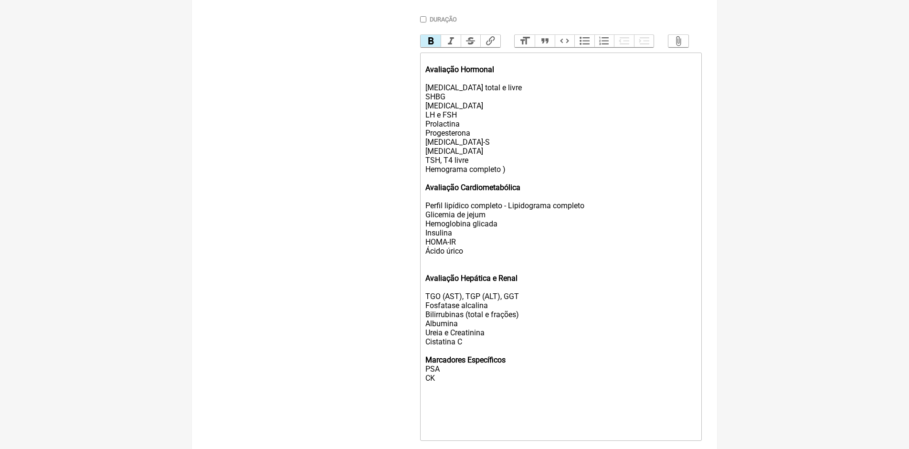
click at [517, 365] on div "Marcadores Específicos PSA CK" at bounding box center [561, 373] width 271 height 54
type trix-editor "<div><strong><br>Avaliação Hormonal<br><br></strong>Testosterona total e livre<…"
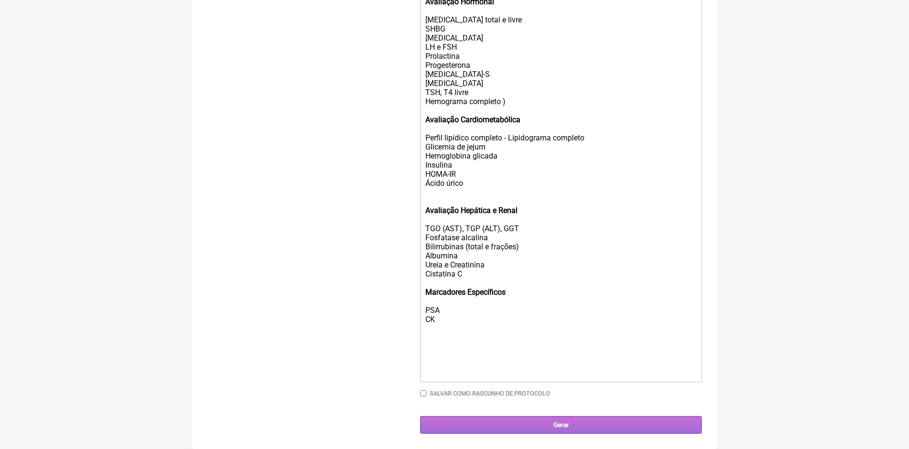
scroll to position [356, 0]
click at [562, 425] on input "Gerar" at bounding box center [561, 425] width 282 height 18
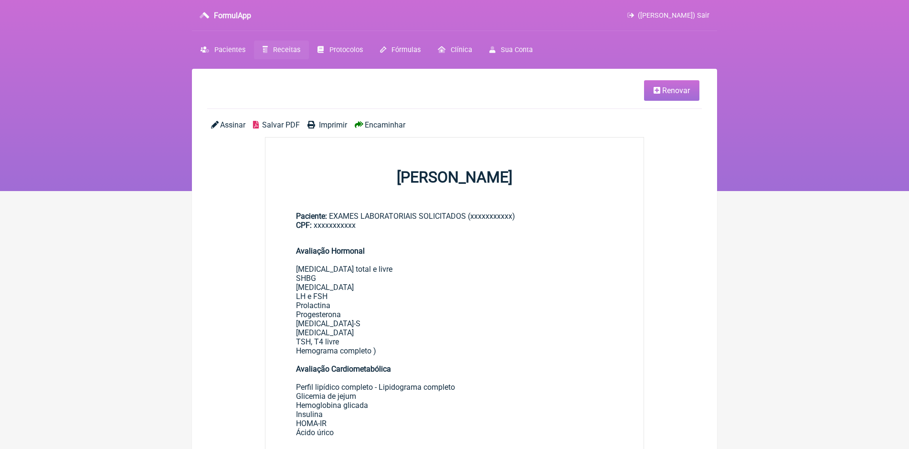
click at [330, 124] on span "Imprimir" at bounding box center [333, 124] width 28 height 9
